Goal: Check status: Check status

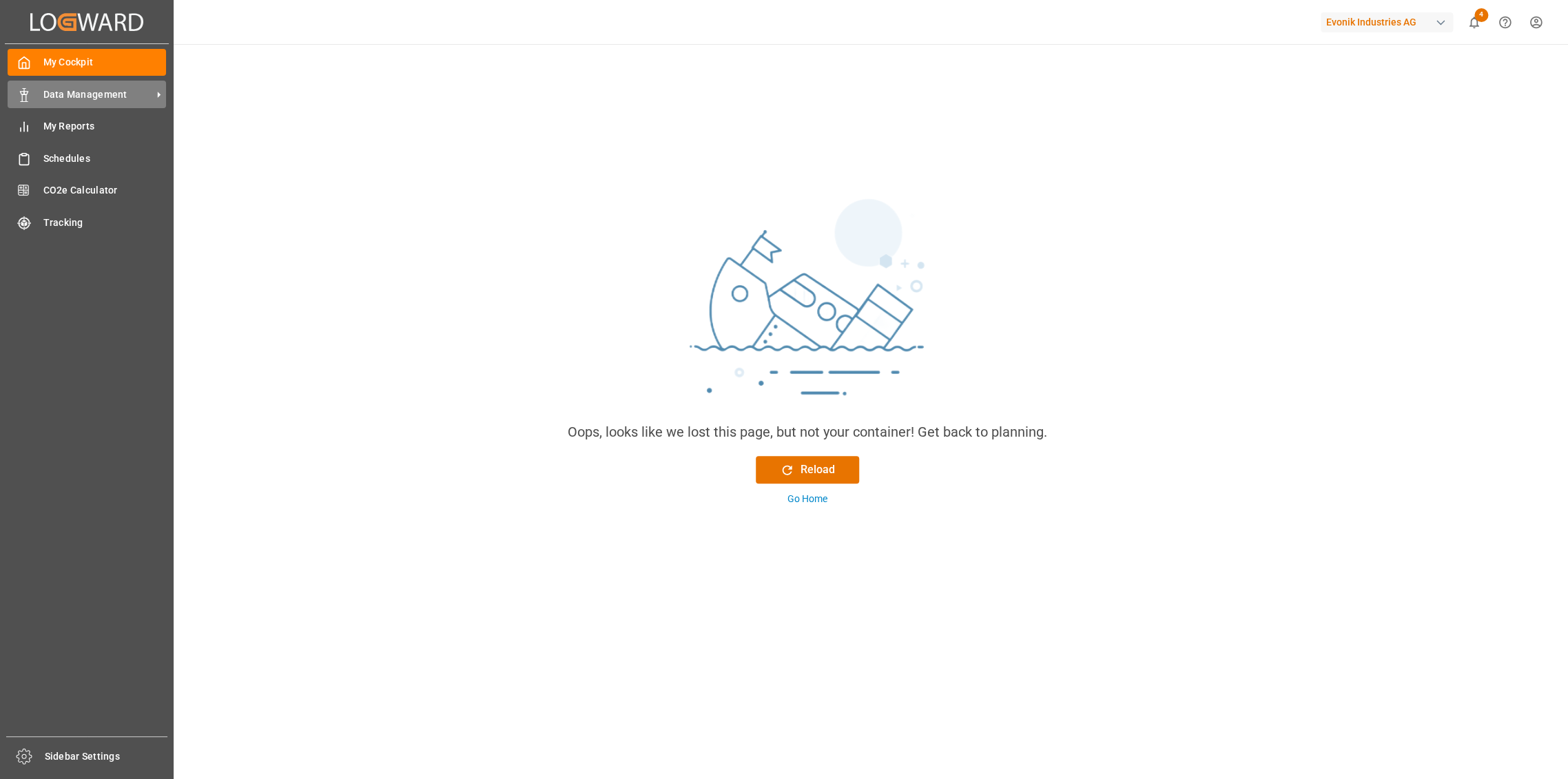
click at [67, 90] on span "Data Management" at bounding box center [98, 94] width 109 height 14
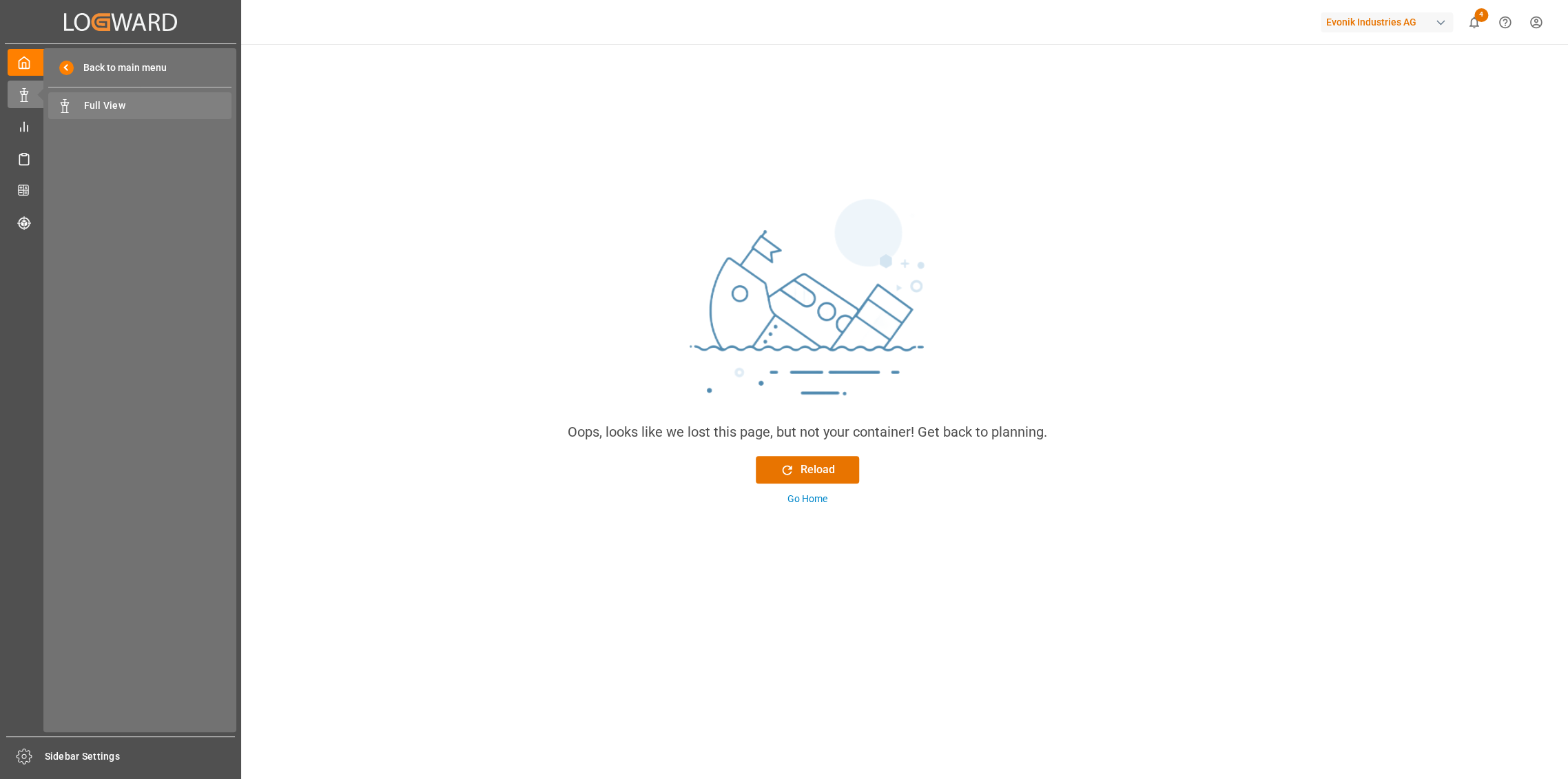
click at [138, 117] on div "Full View Full View" at bounding box center [139, 106] width 183 height 27
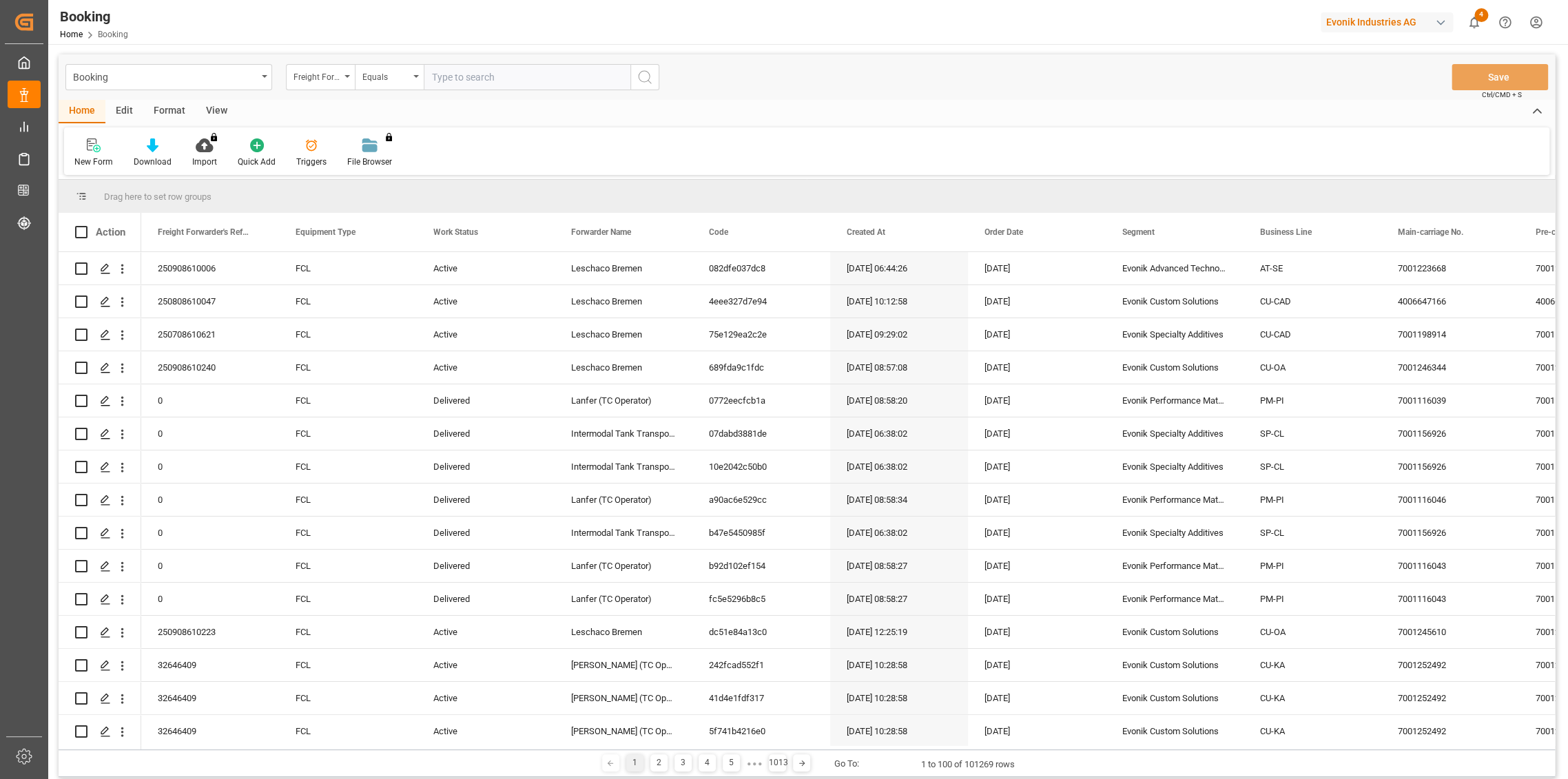
click at [337, 77] on div "Freight Forwarder's Reference No." at bounding box center [317, 75] width 47 height 16
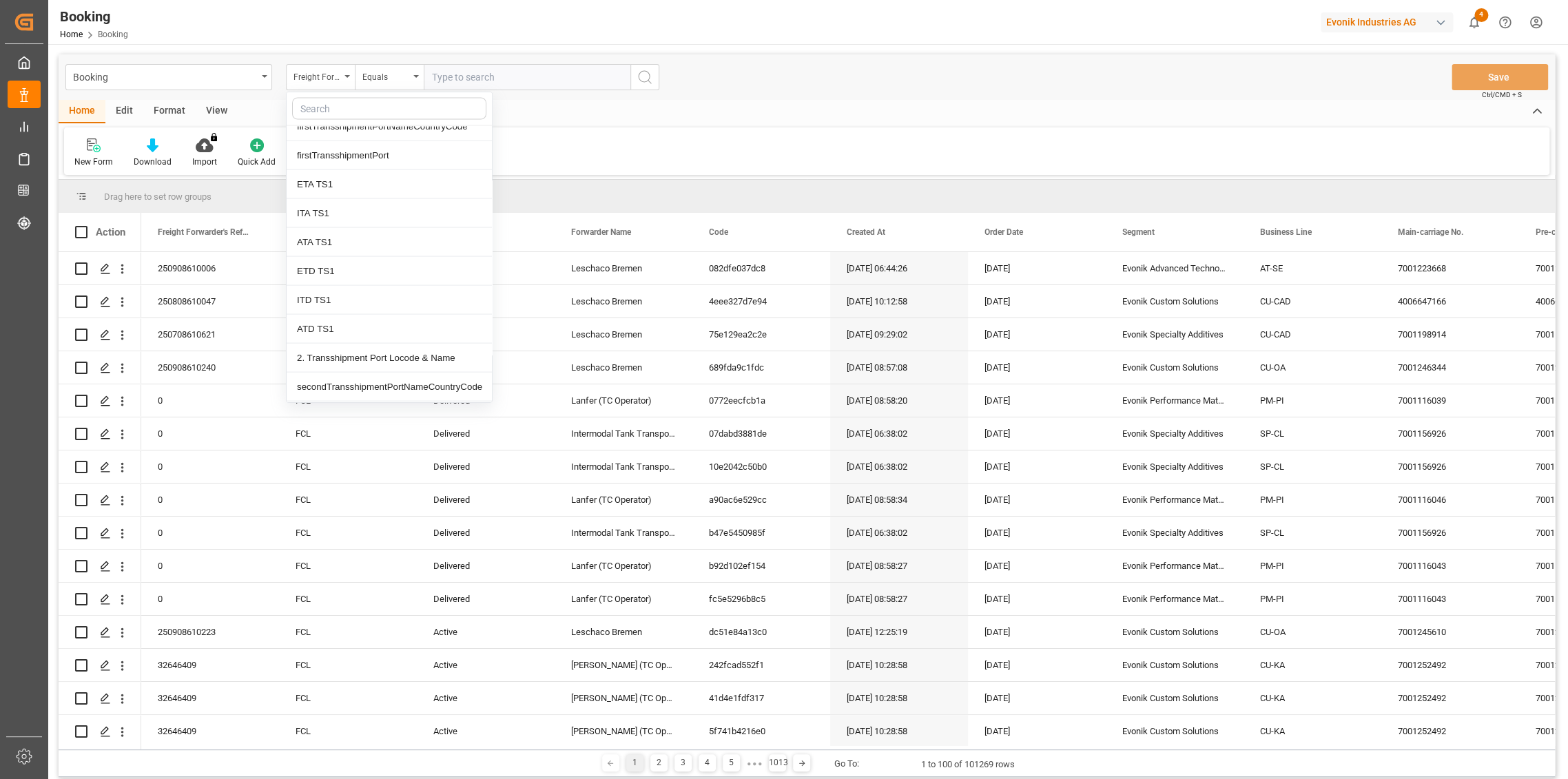
scroll to position [1378, 0]
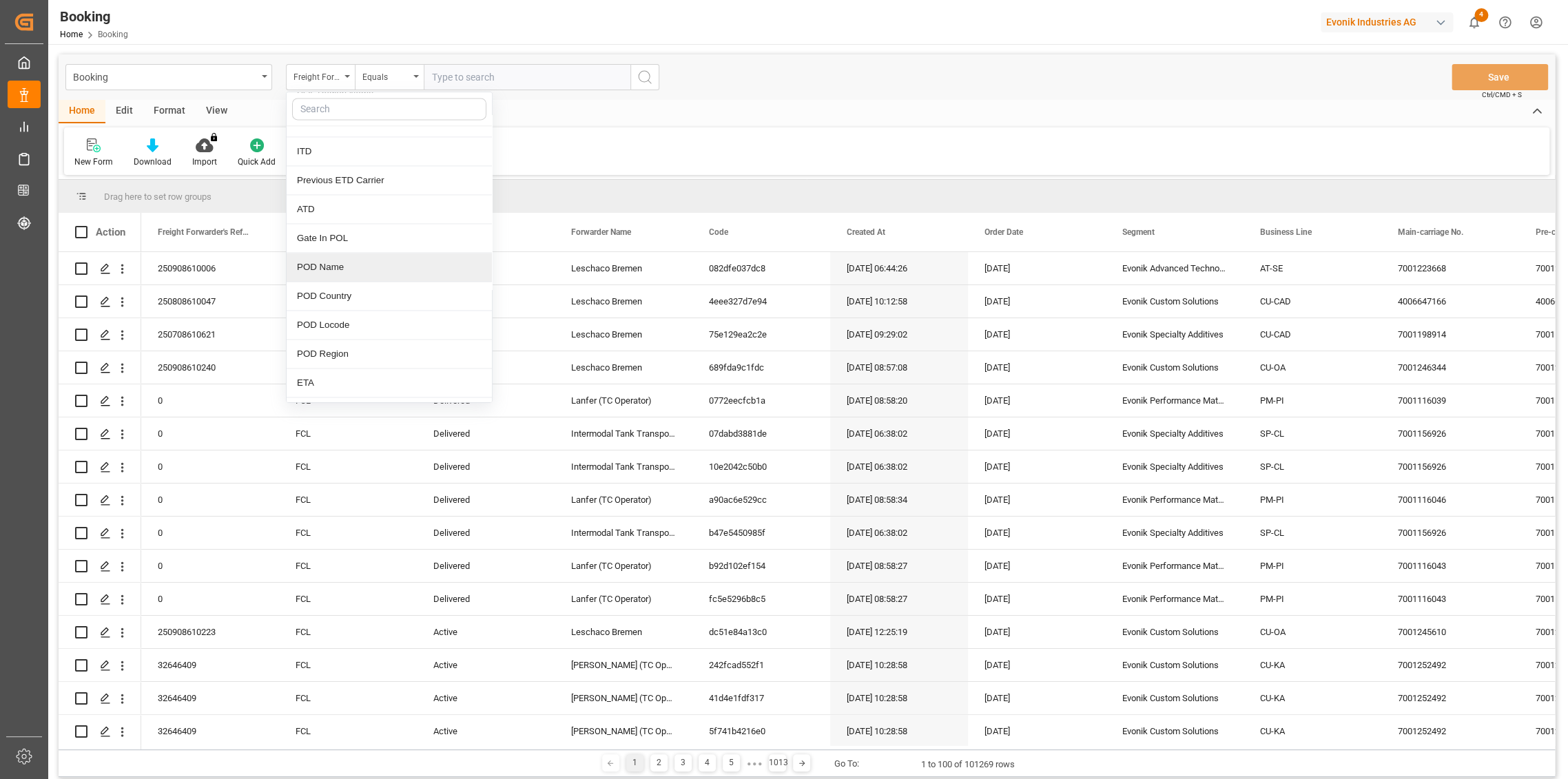
click at [339, 271] on div "POD Name" at bounding box center [389, 267] width 205 height 29
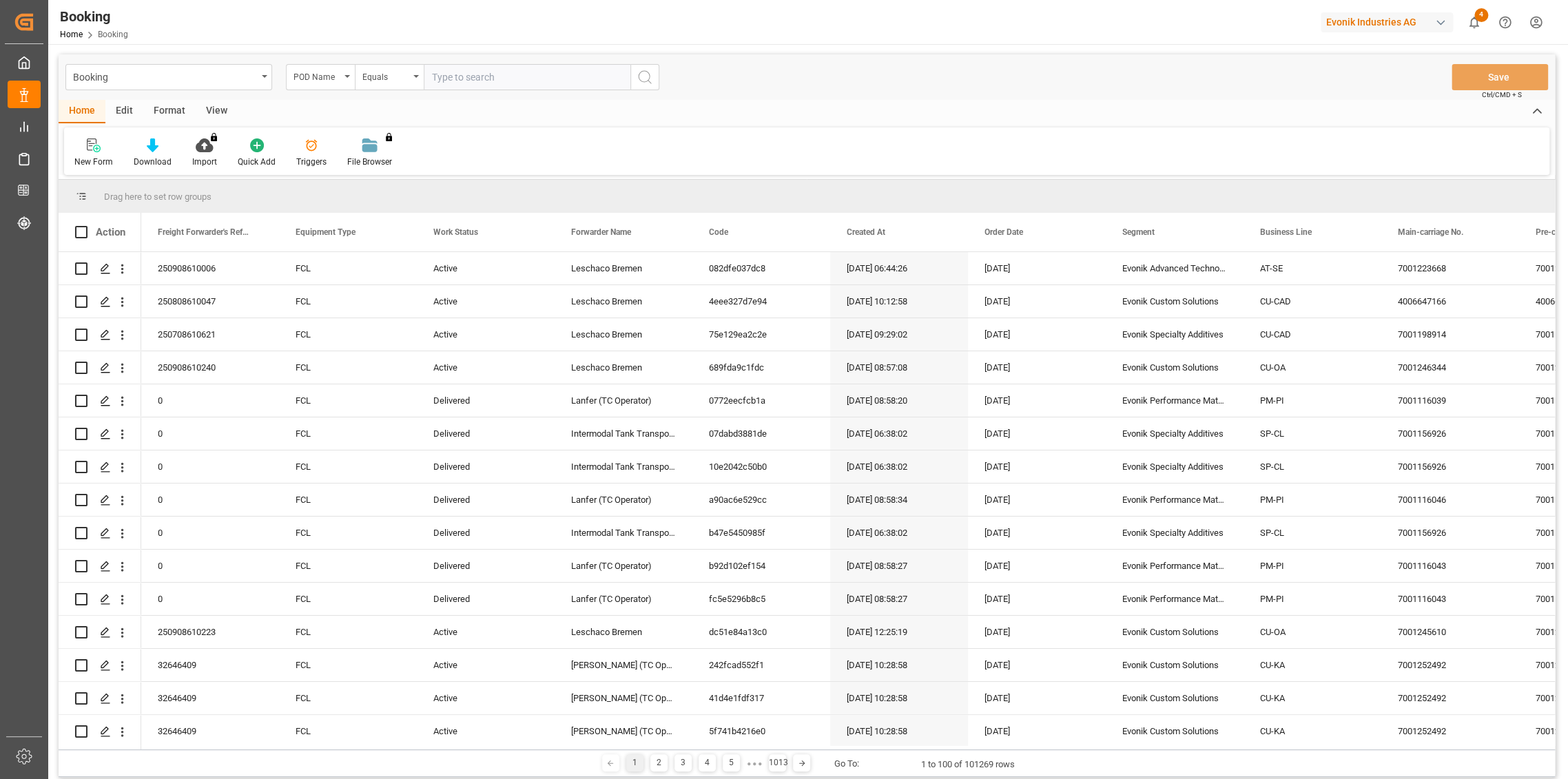
click at [442, 77] on input "text" at bounding box center [527, 77] width 207 height 26
type input "[GEOGRAPHIC_DATA]"
click at [648, 66] on button "search button" at bounding box center [644, 77] width 29 height 26
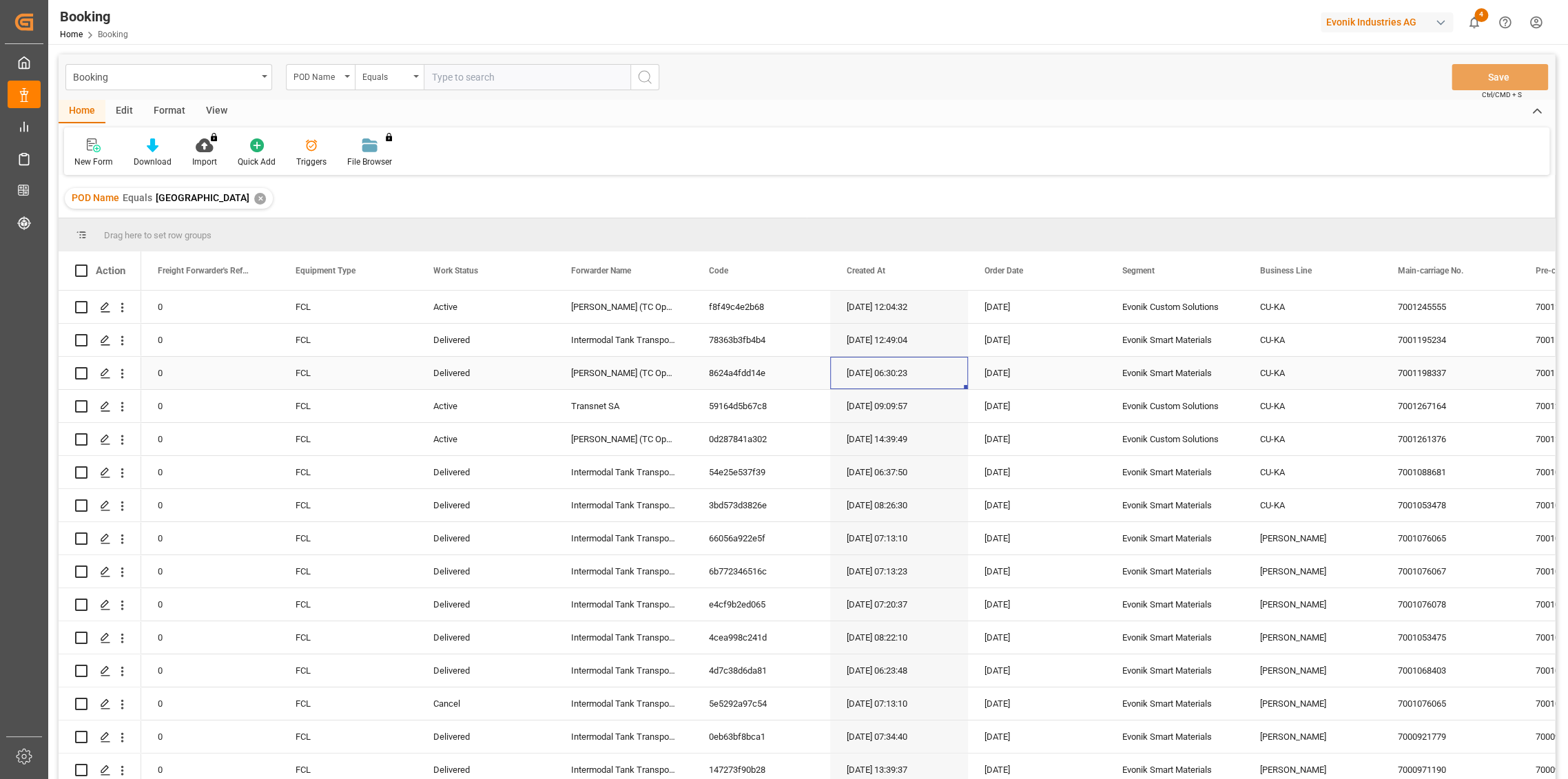
click at [892, 376] on div "[DATE] 06:30:23" at bounding box center [899, 373] width 138 height 32
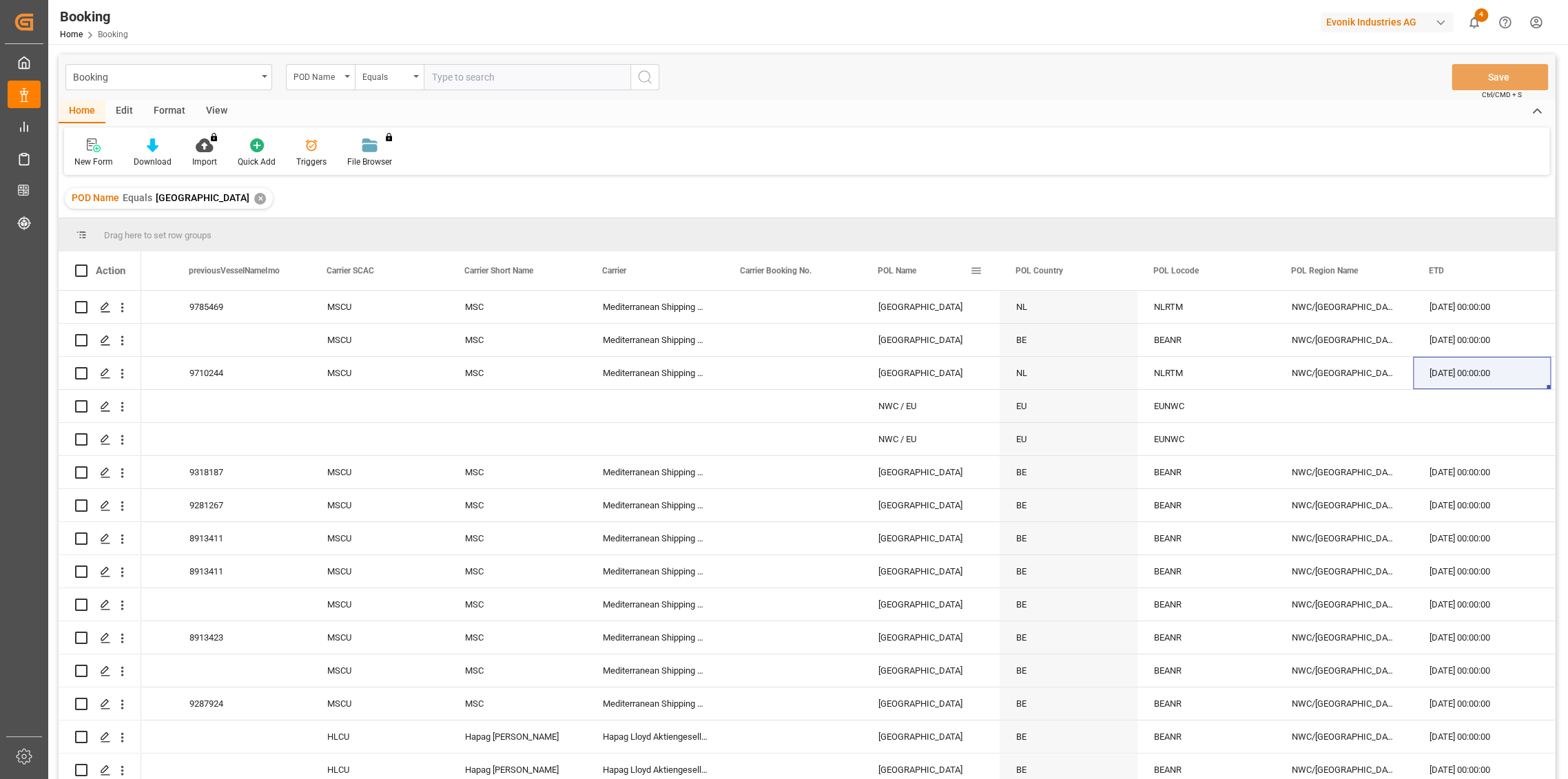
click at [981, 272] on span at bounding box center [976, 270] width 12 height 12
click at [1181, 310] on span "Pin Left" at bounding box center [1170, 307] width 58 height 26
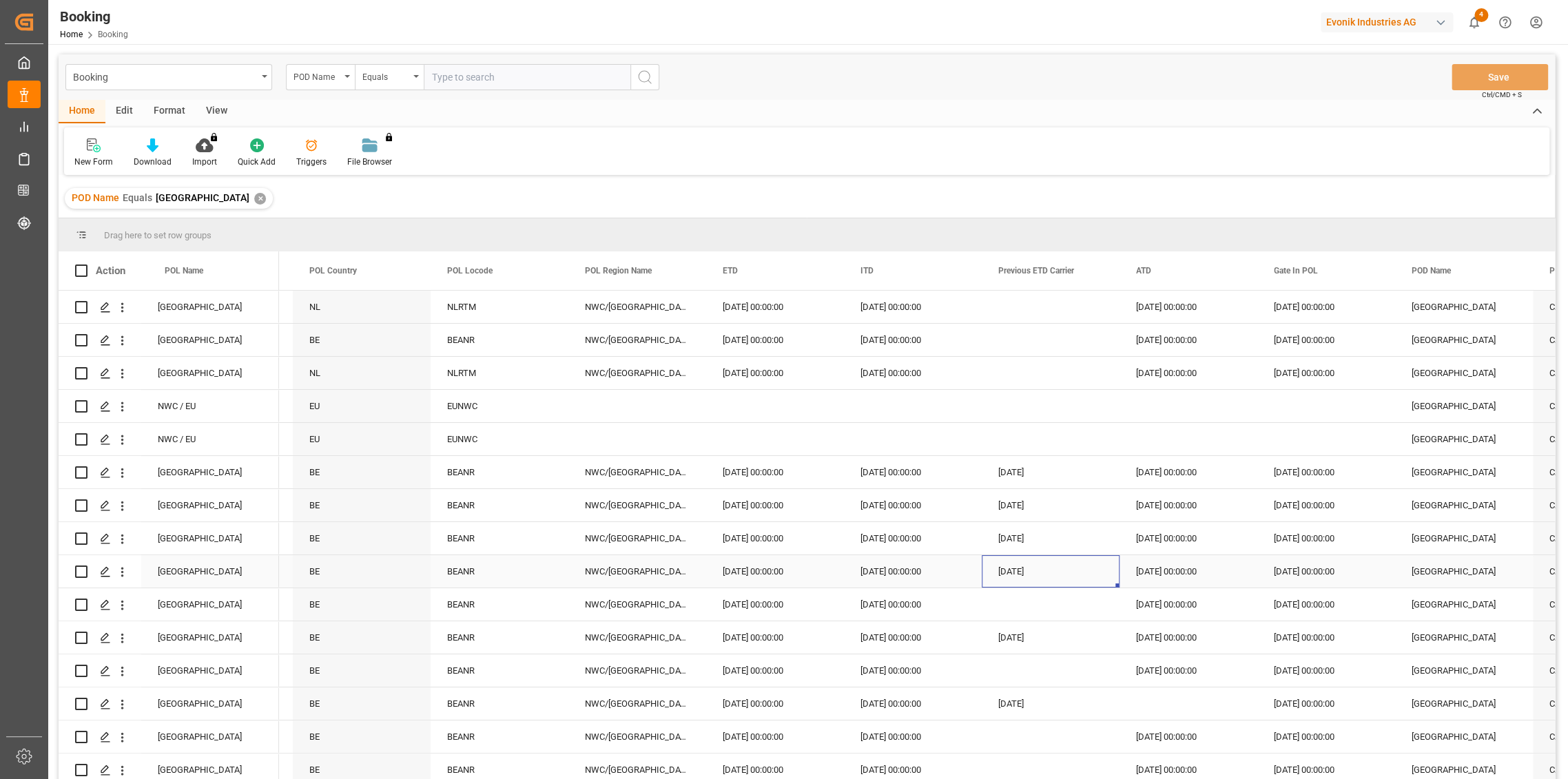
click at [1017, 575] on div "[DATE]" at bounding box center [1050, 572] width 138 height 32
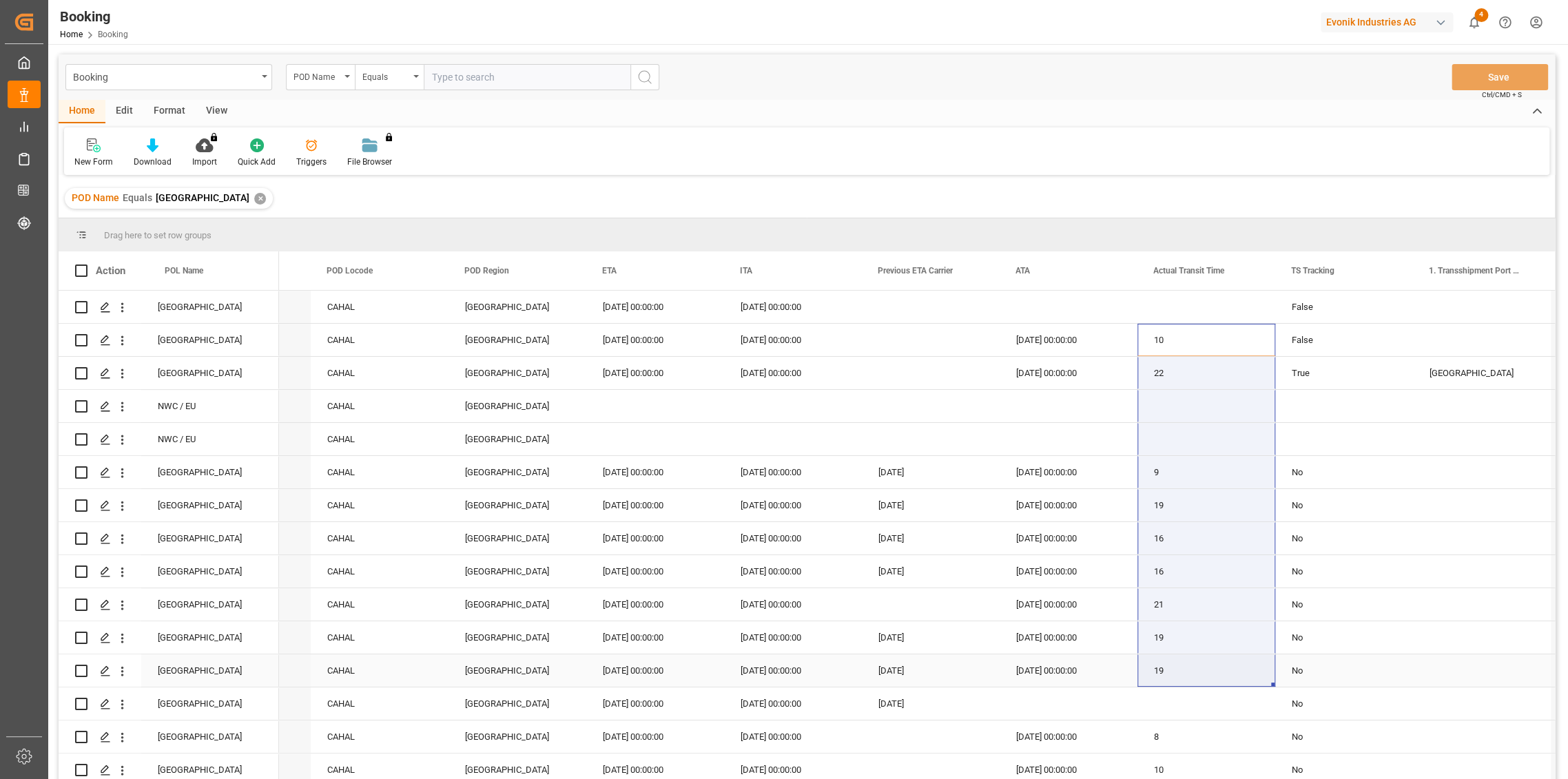
drag, startPoint x: 1205, startPoint y: 337, endPoint x: 1214, endPoint y: 664, distance: 327.1
click at [1055, 574] on div "[DATE] 00:00:00" at bounding box center [1069, 572] width 138 height 32
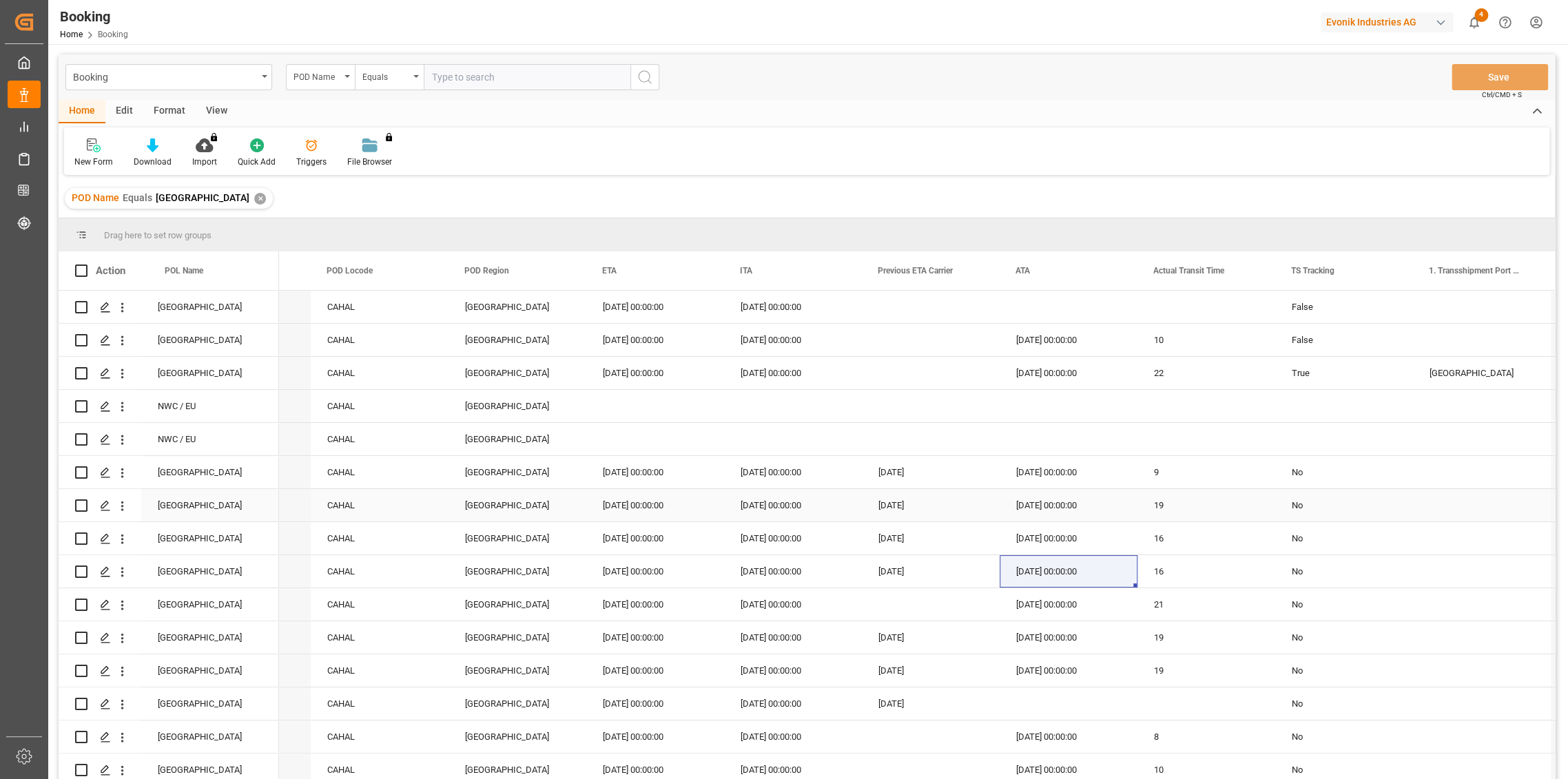
click at [645, 513] on div "[DATE] 00:00:00" at bounding box center [655, 505] width 138 height 32
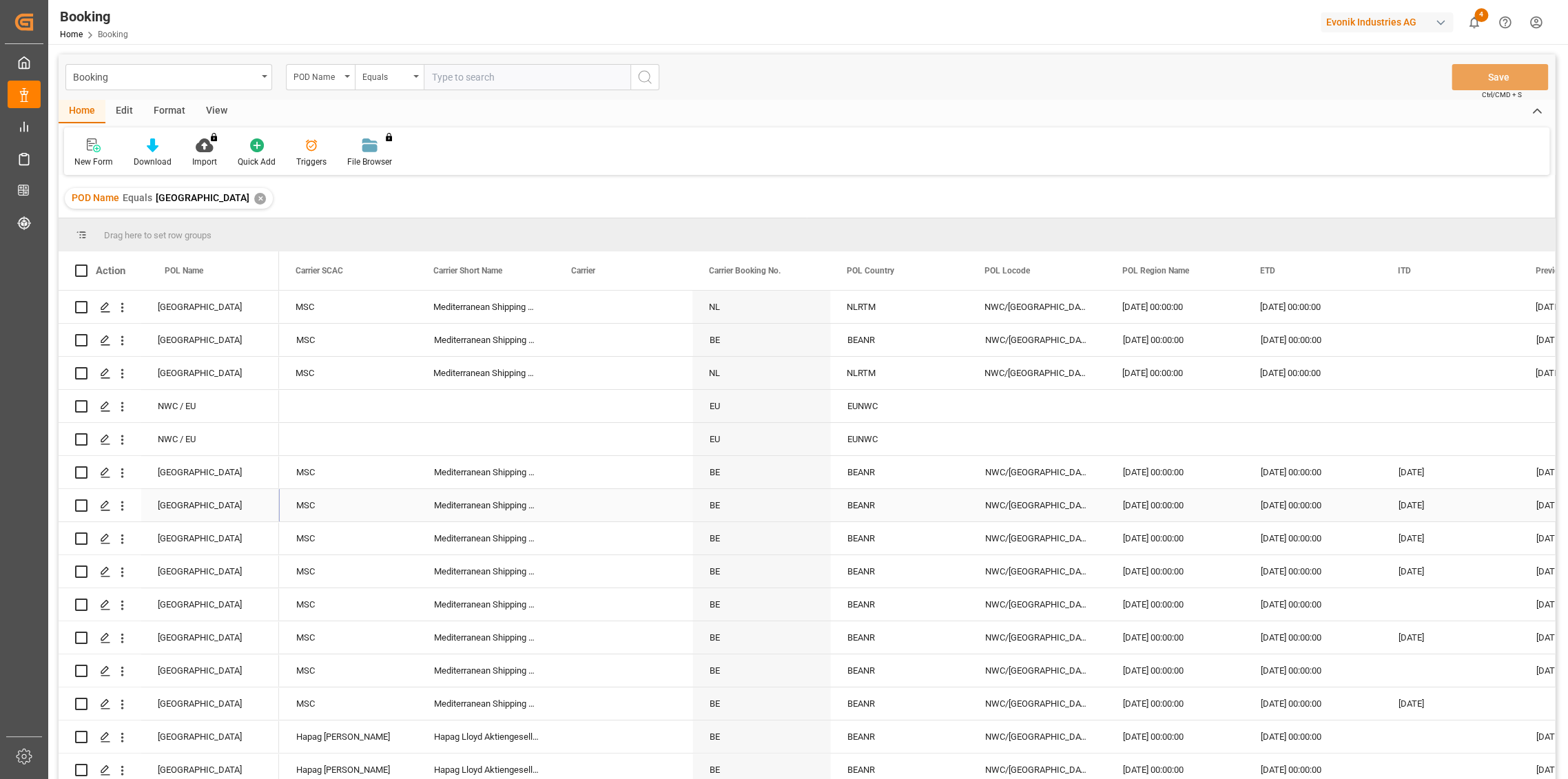
scroll to position [0, 5373]
